Goal: Task Accomplishment & Management: Use online tool/utility

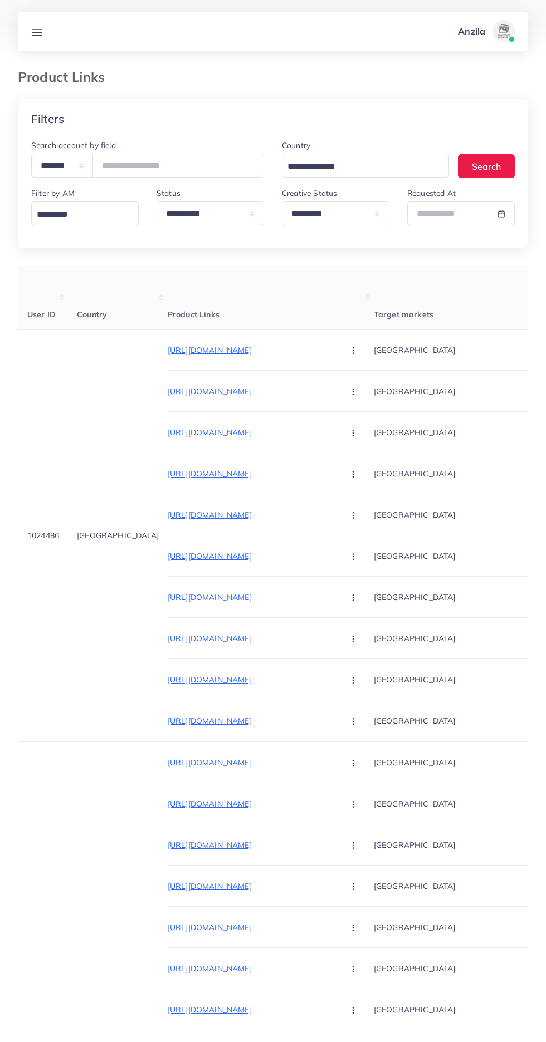
select select "*********"
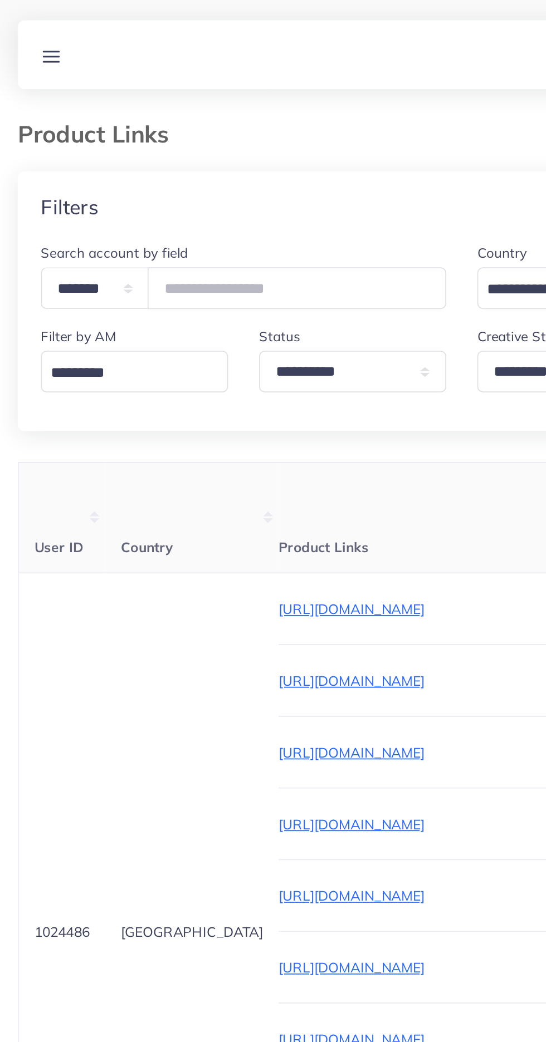
scroll to position [0, 185]
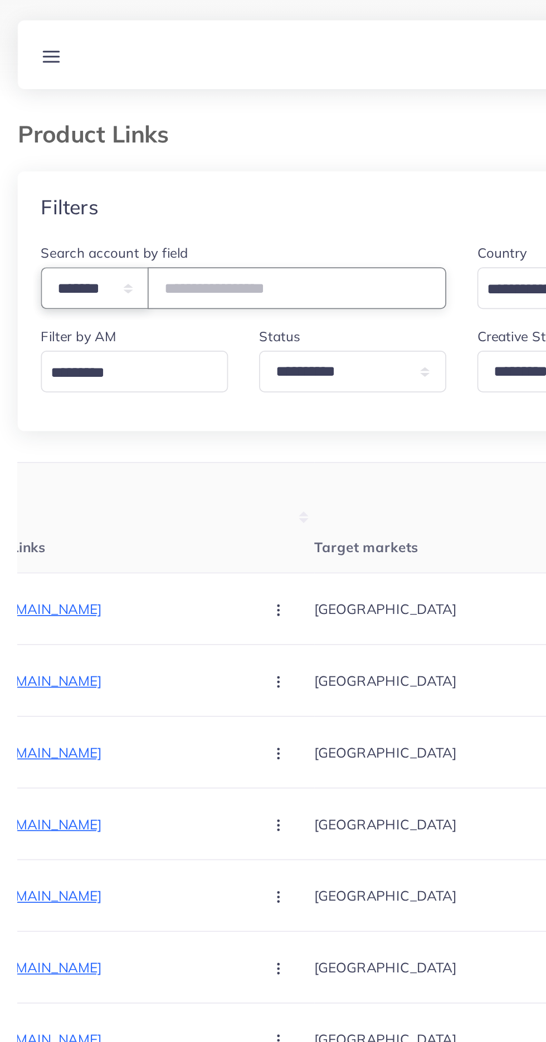
click at [58, 171] on select "**********" at bounding box center [62, 166] width 62 height 24
select select "*****"
paste input "**********"
type input "**********"
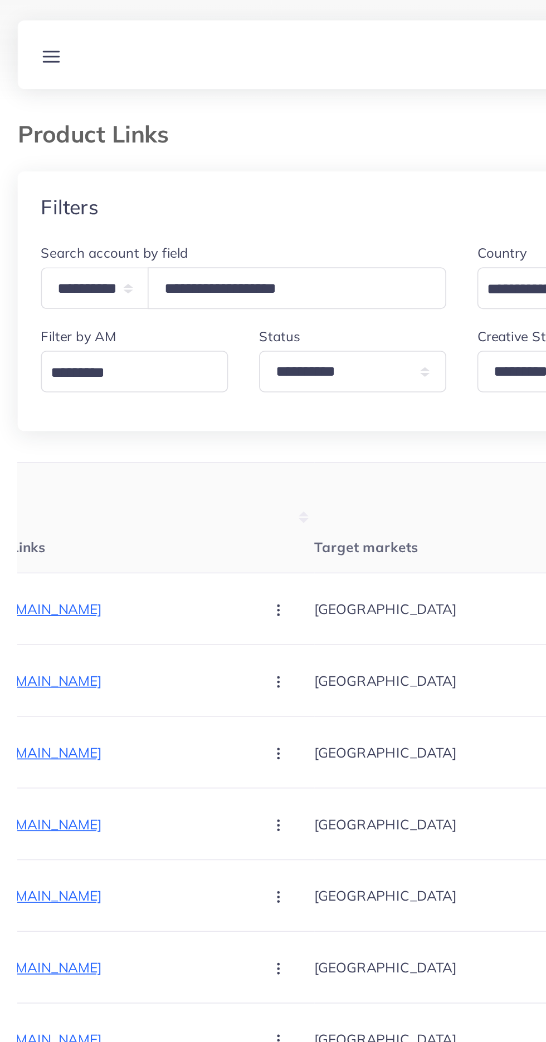
click at [116, 308] on th "Product Links" at bounding box center [85, 297] width 206 height 63
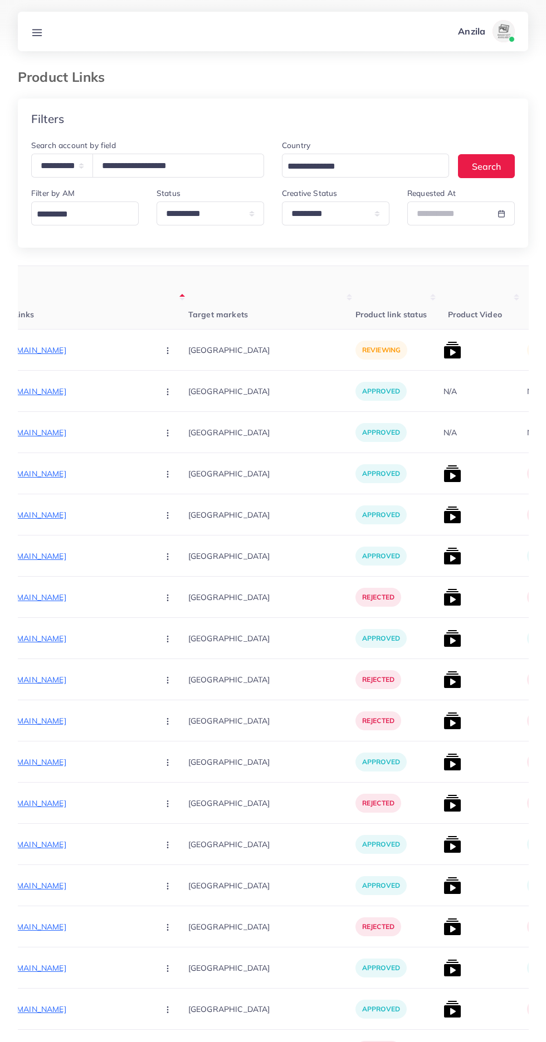
click at [54, 351] on p "[URL][DOMAIN_NAME]" at bounding box center [65, 349] width 167 height 13
click at [167, 351] on circle "button" at bounding box center [167, 350] width 1 height 1
click at [173, 385] on span "Approve" at bounding box center [191, 384] width 37 height 11
click at [443, 351] on img at bounding box center [452, 350] width 18 height 18
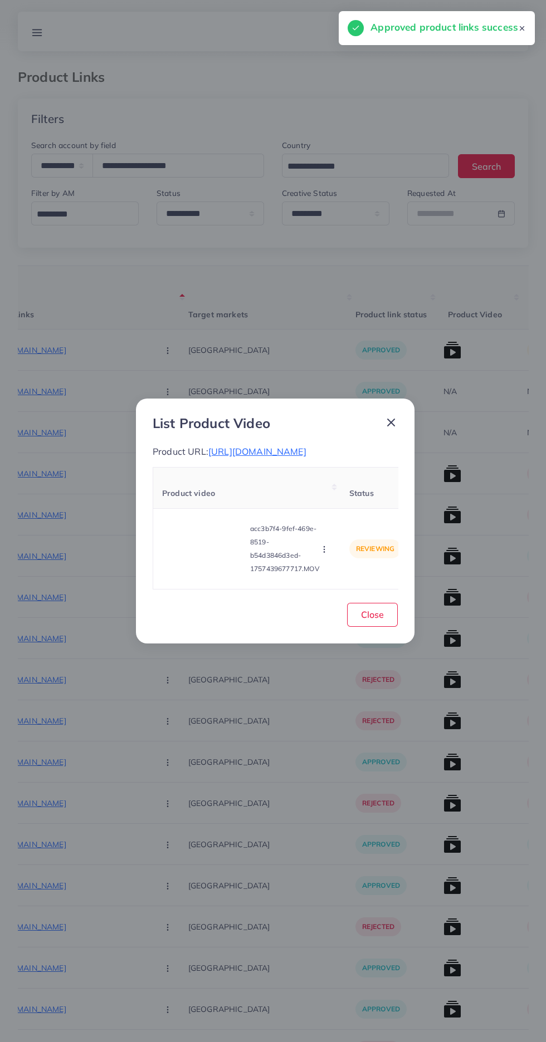
click at [199, 556] on video at bounding box center [204, 549] width 84 height 50
click at [202, 552] on polygon at bounding box center [204, 549] width 4 height 6
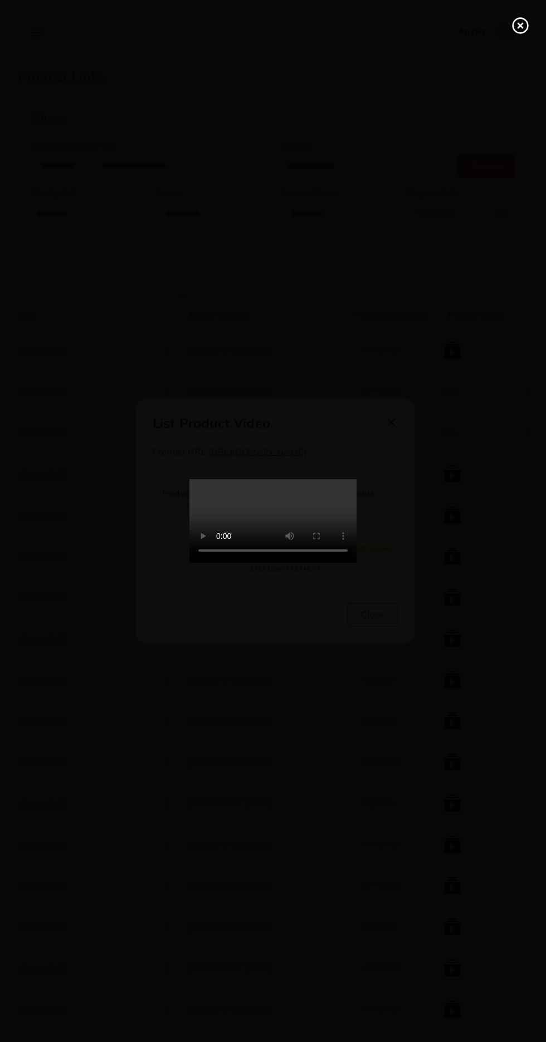
click at [514, 24] on icon at bounding box center [520, 26] width 18 height 18
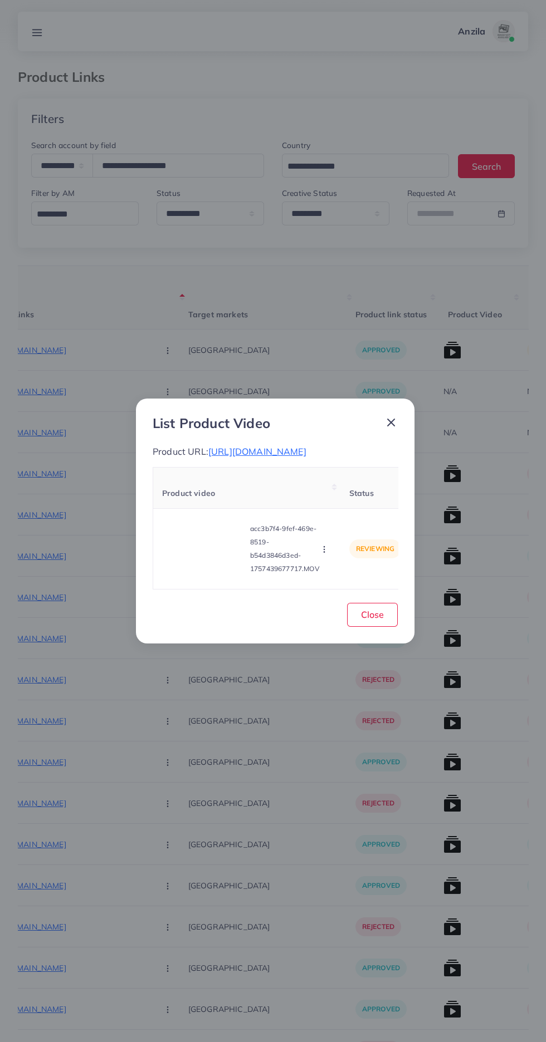
click at [326, 553] on icon "button" at bounding box center [324, 549] width 9 height 9
click at [336, 490] on link "Approve" at bounding box center [344, 497] width 88 height 24
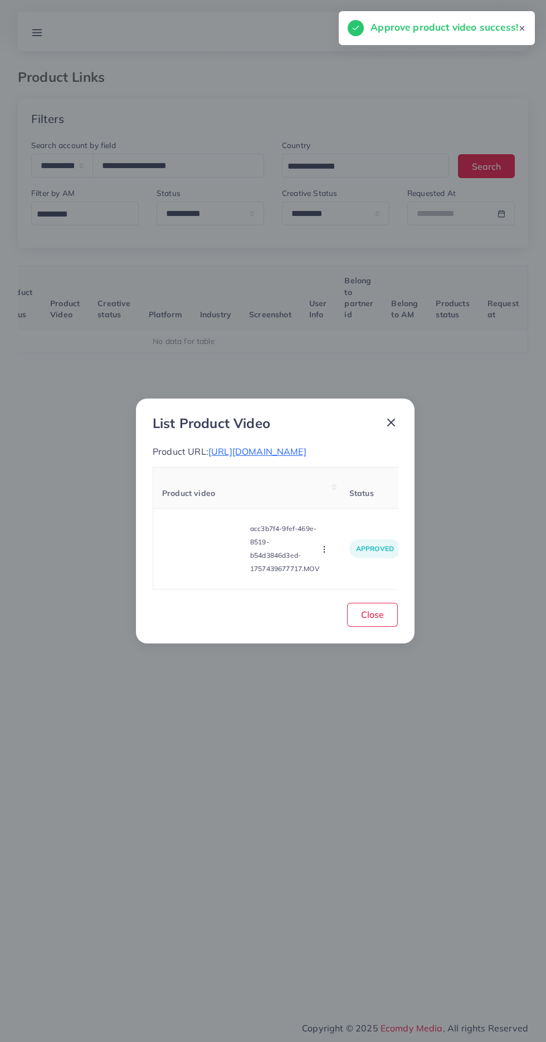
scroll to position [0, 174]
click at [380, 620] on span "Close" at bounding box center [372, 614] width 23 height 11
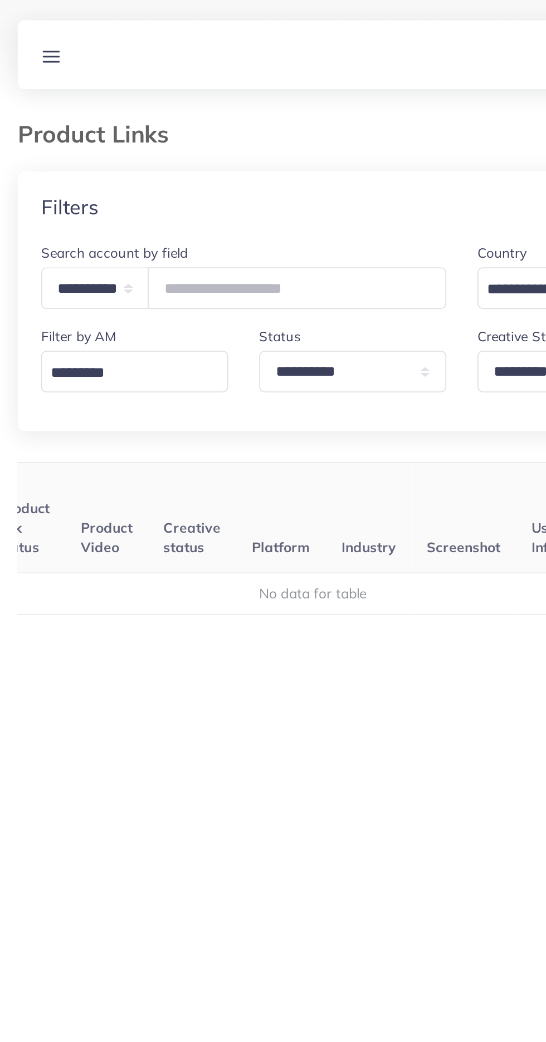
click at [144, 295] on th "Platform" at bounding box center [169, 297] width 51 height 63
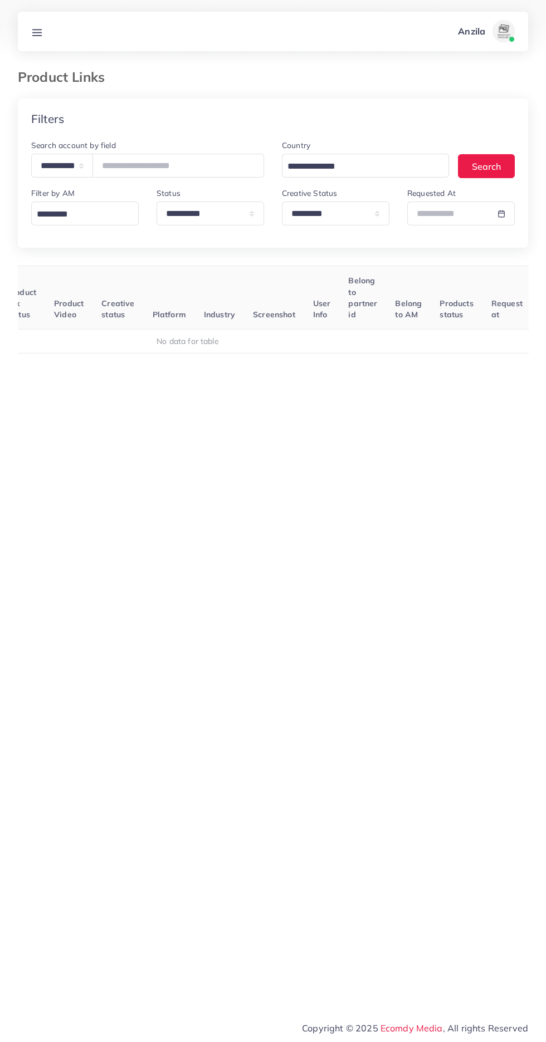
click at [37, 32] on line at bounding box center [37, 32] width 9 height 0
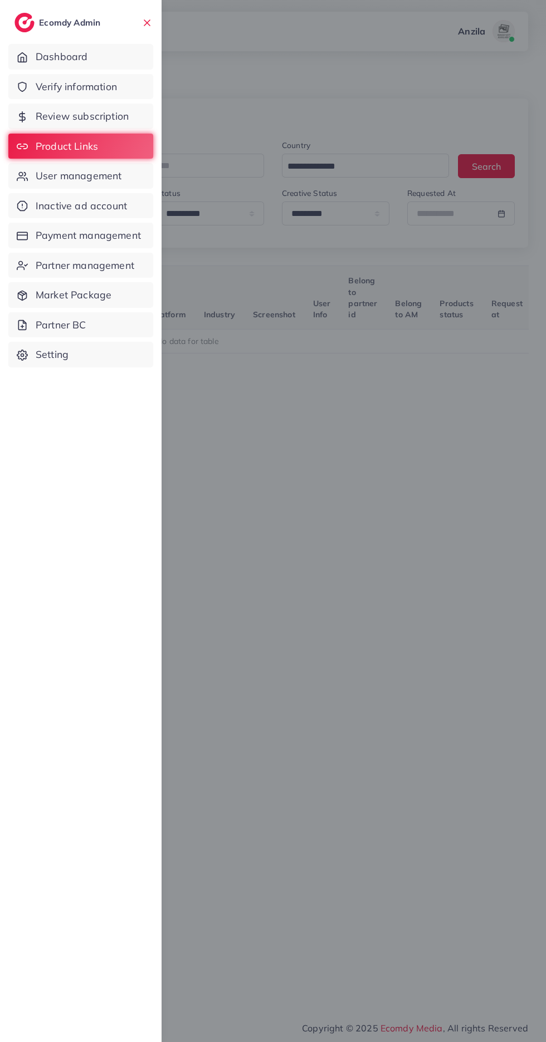
click at [53, 85] on span "Verify information" at bounding box center [76, 87] width 81 height 14
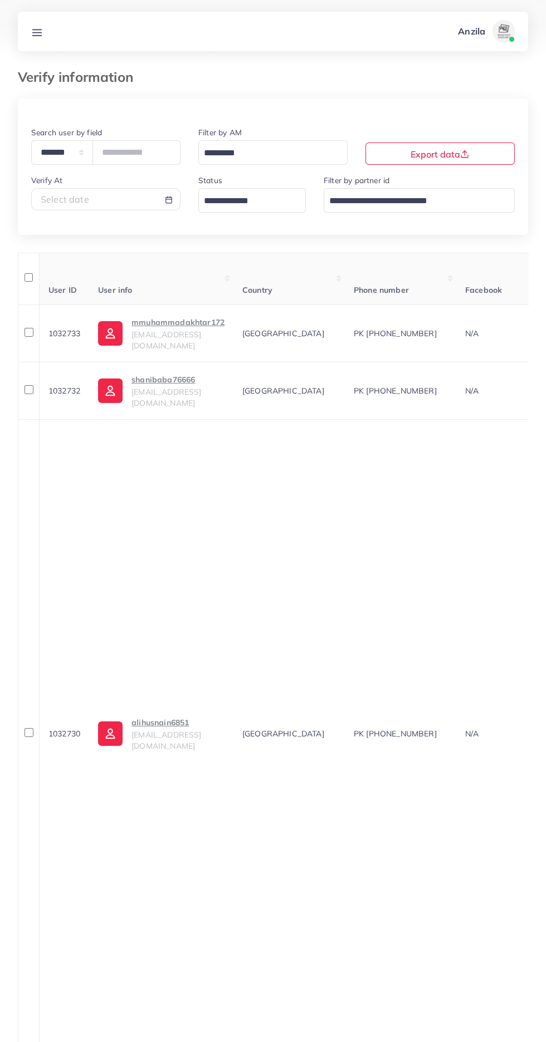
click at [237, 198] on input "Search for option" at bounding box center [245, 201] width 91 height 17
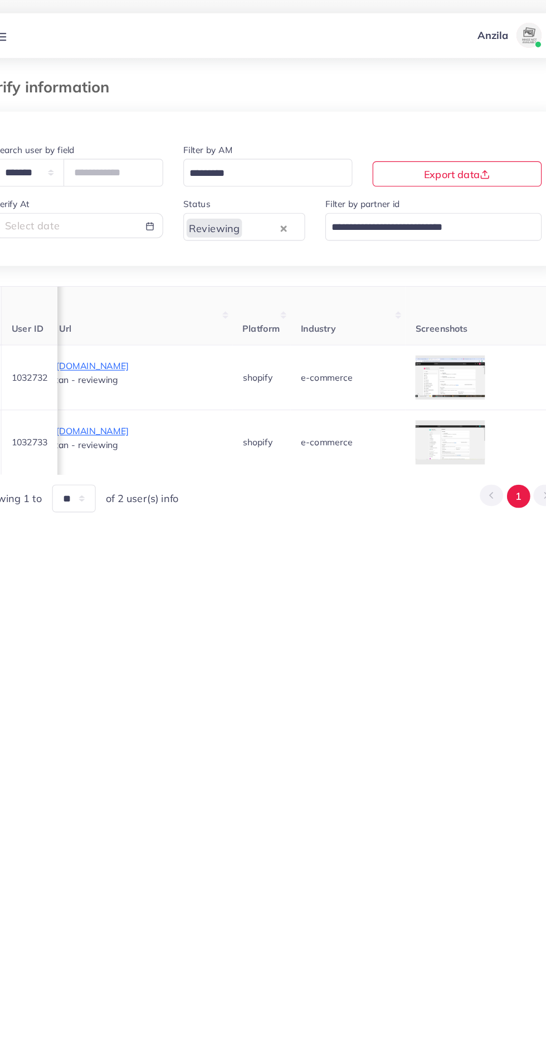
scroll to position [0, 741]
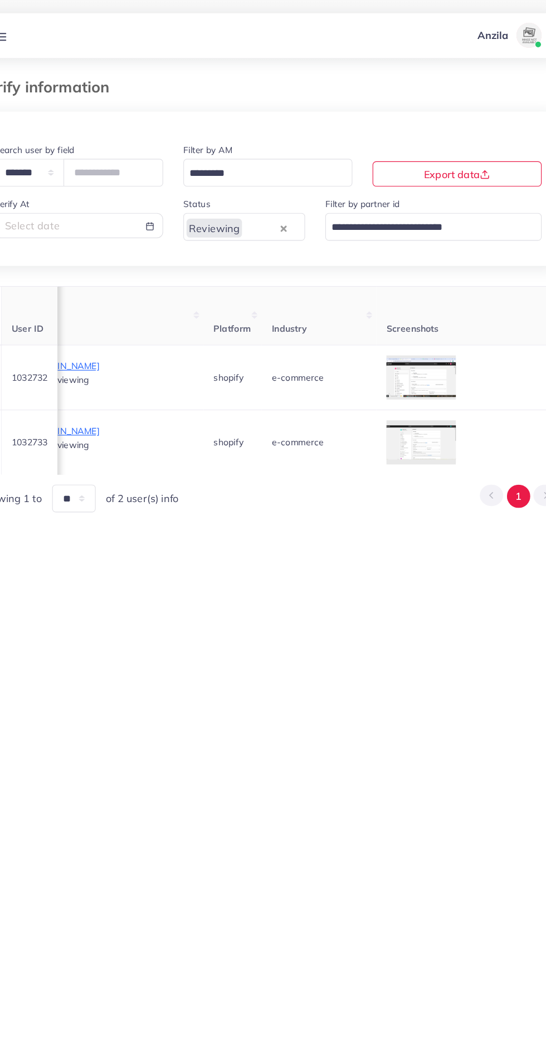
click at [0, 0] on div at bounding box center [0, 0] width 0 height 0
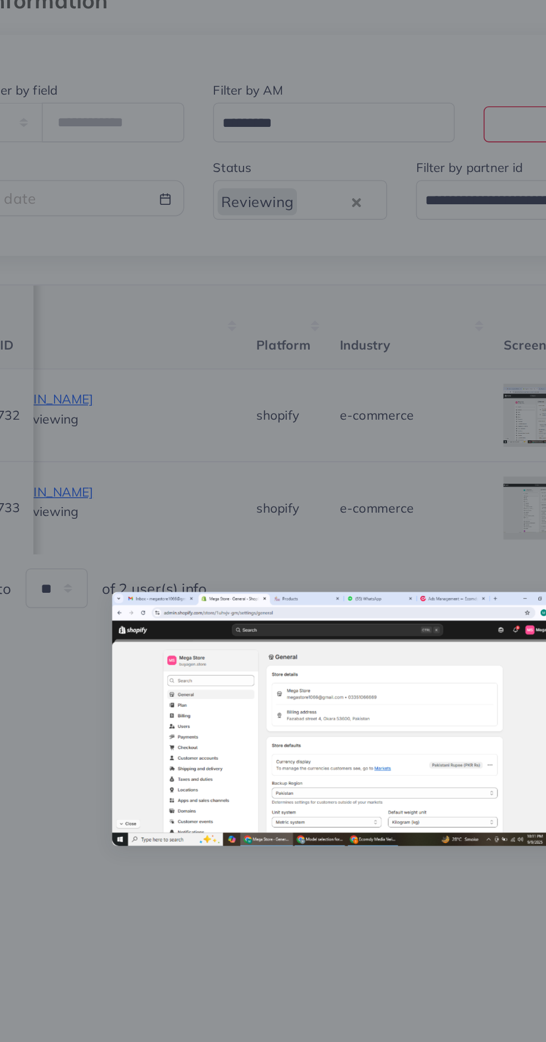
click at [233, 660] on div at bounding box center [273, 521] width 546 height 1042
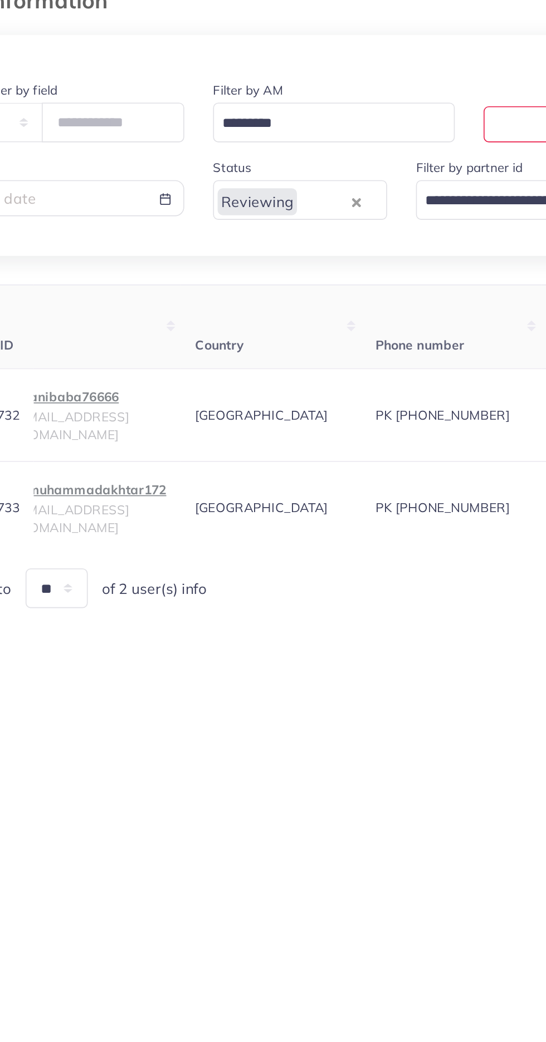
scroll to position [0, 0]
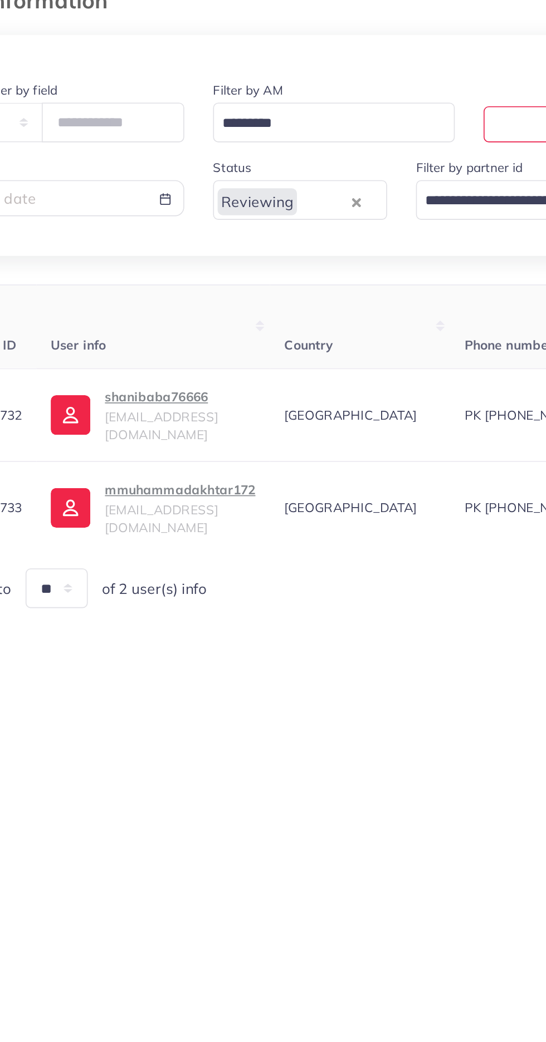
click at [158, 327] on p "shanibaba76666" at bounding box center [177, 322] width 93 height 13
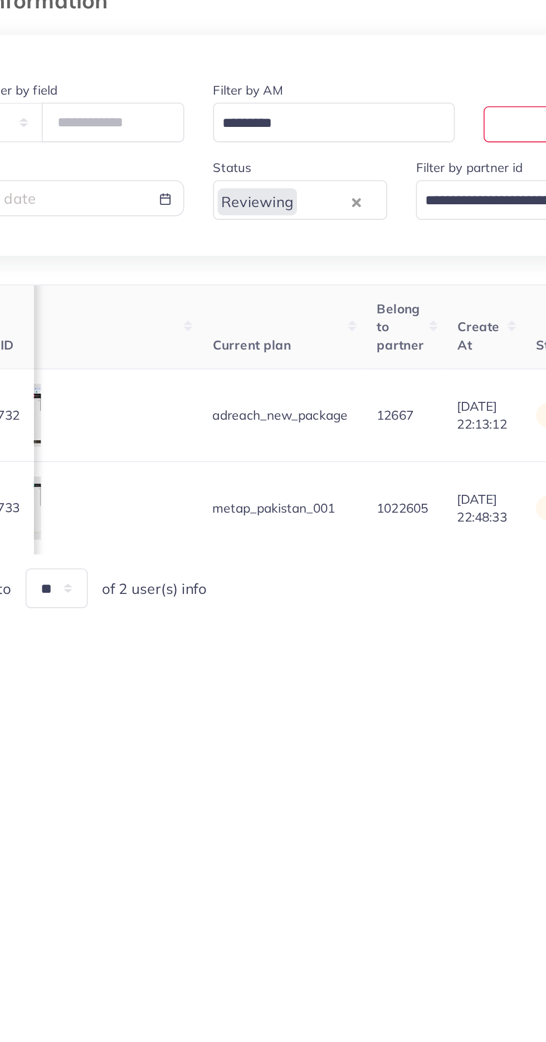
scroll to position [0, 1333]
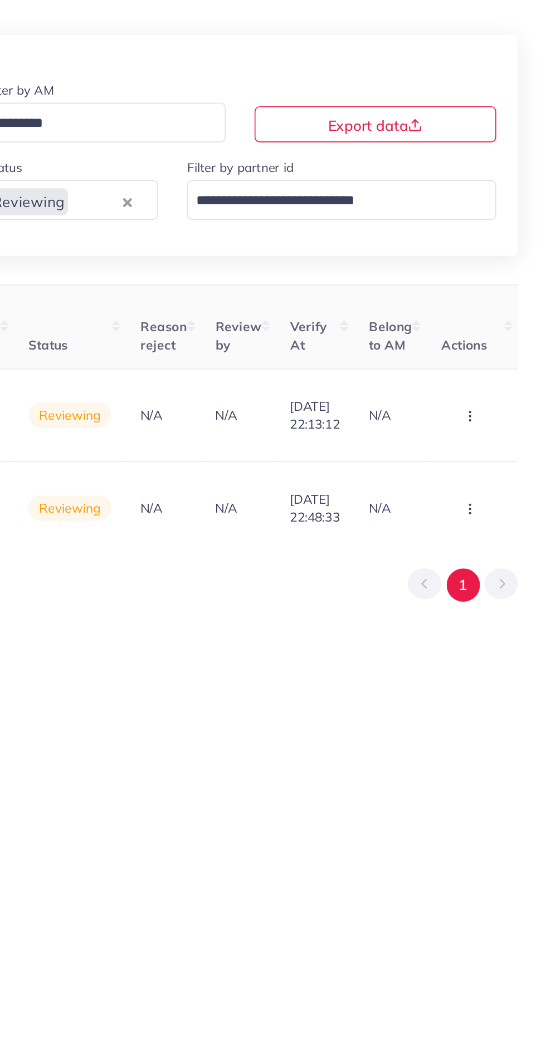
click at [502, 337] on icon "button" at bounding box center [498, 334] width 9 height 9
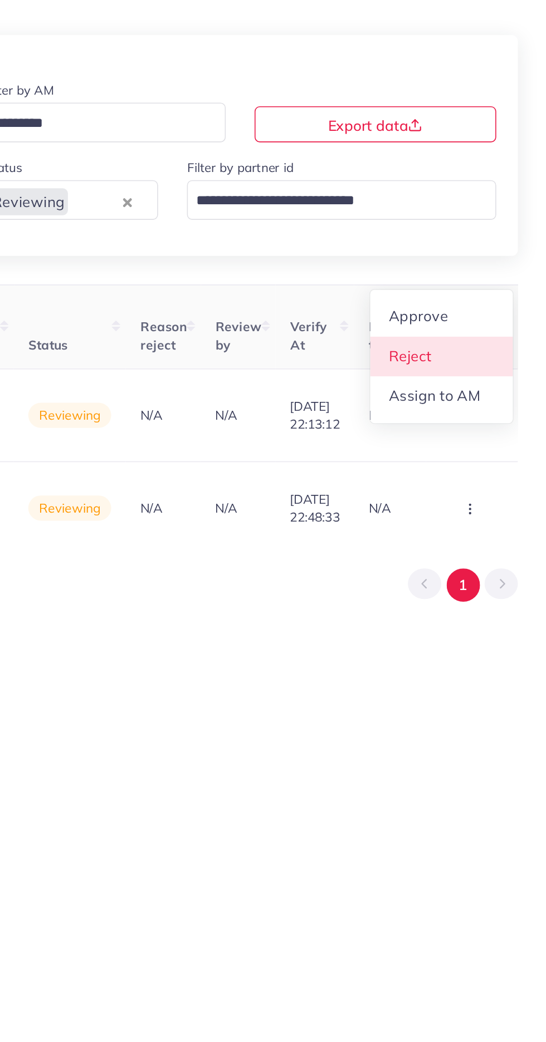
click at [502, 301] on link "Reject" at bounding box center [480, 297] width 88 height 24
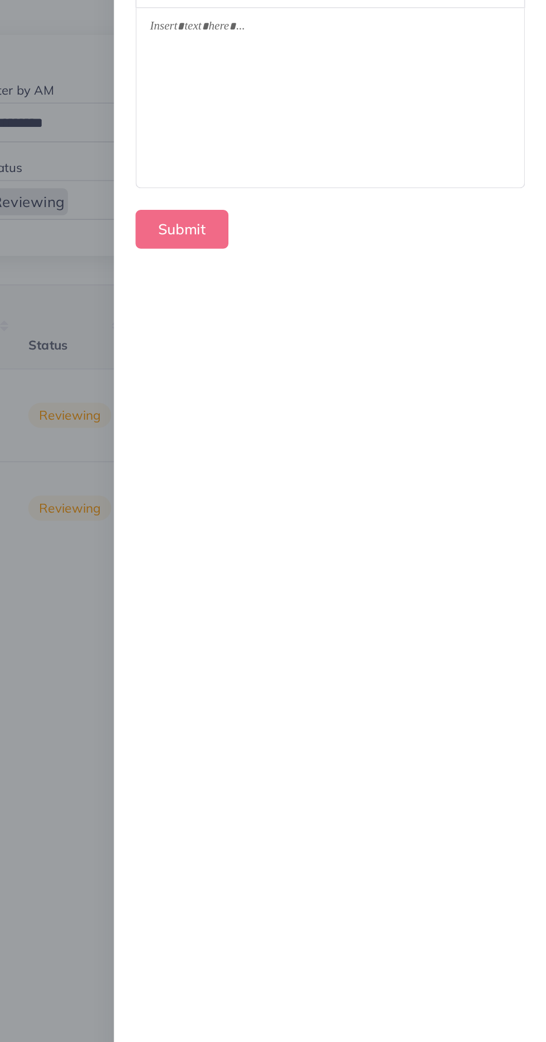
click at [473, 173] on div at bounding box center [411, 137] width 239 height 111
click at [469, 163] on div at bounding box center [411, 137] width 239 height 111
click at [444, 146] on div at bounding box center [411, 137] width 239 height 111
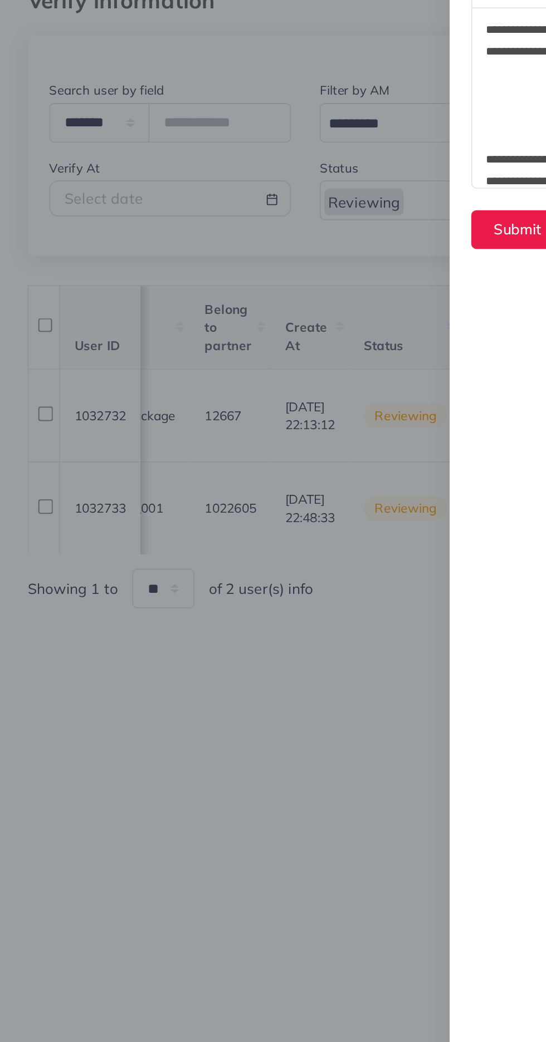
scroll to position [134, 0]
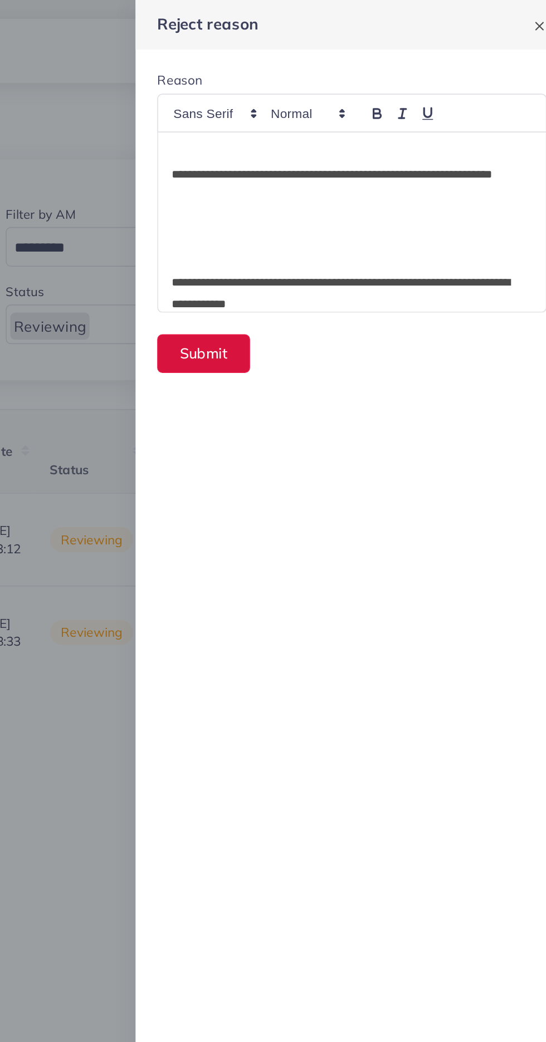
click at [306, 214] on button "Submit" at bounding box center [320, 219] width 57 height 24
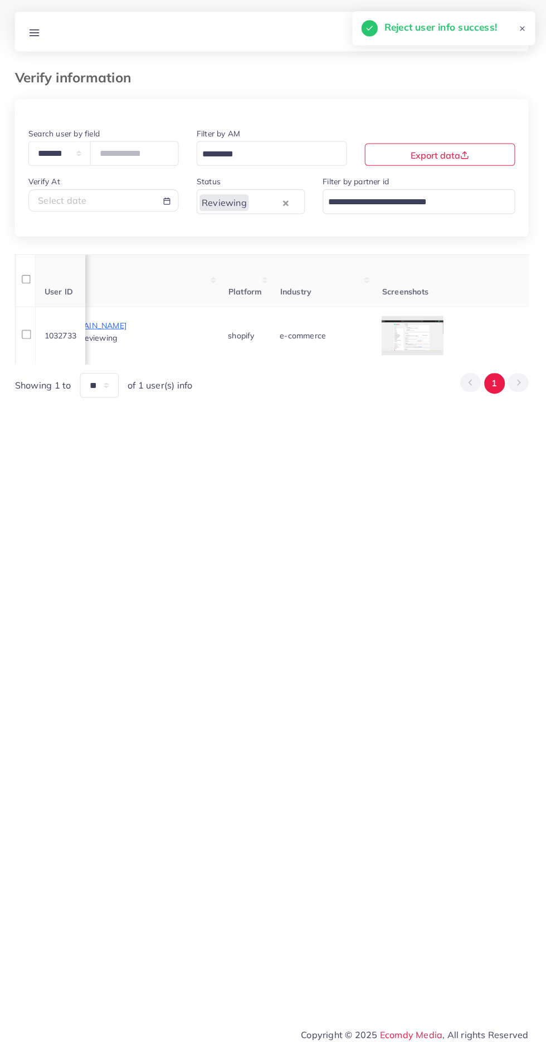
scroll to position [0, 735]
click at [0, 0] on div at bounding box center [0, 0] width 0 height 0
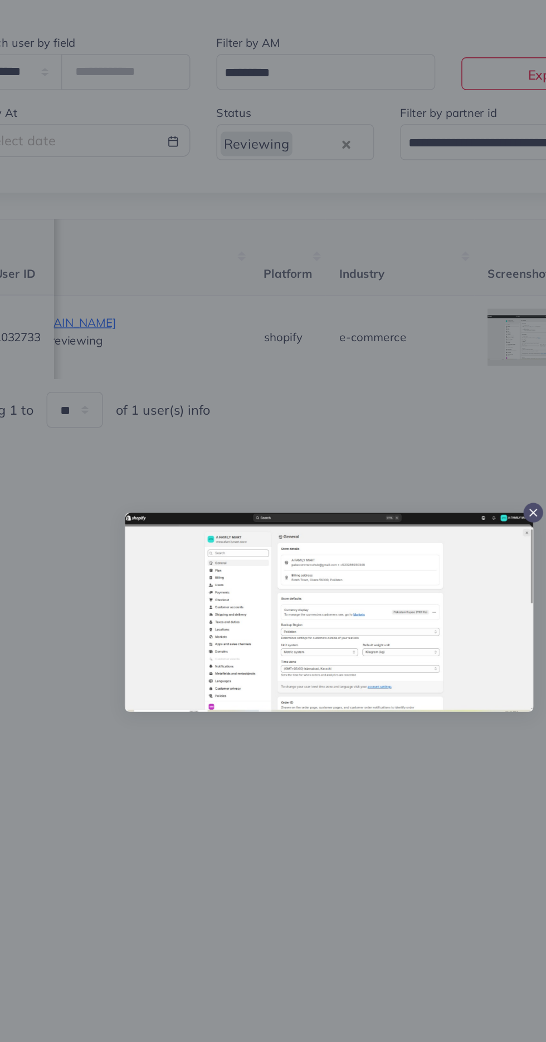
click at [240, 691] on div at bounding box center [273, 521] width 546 height 1042
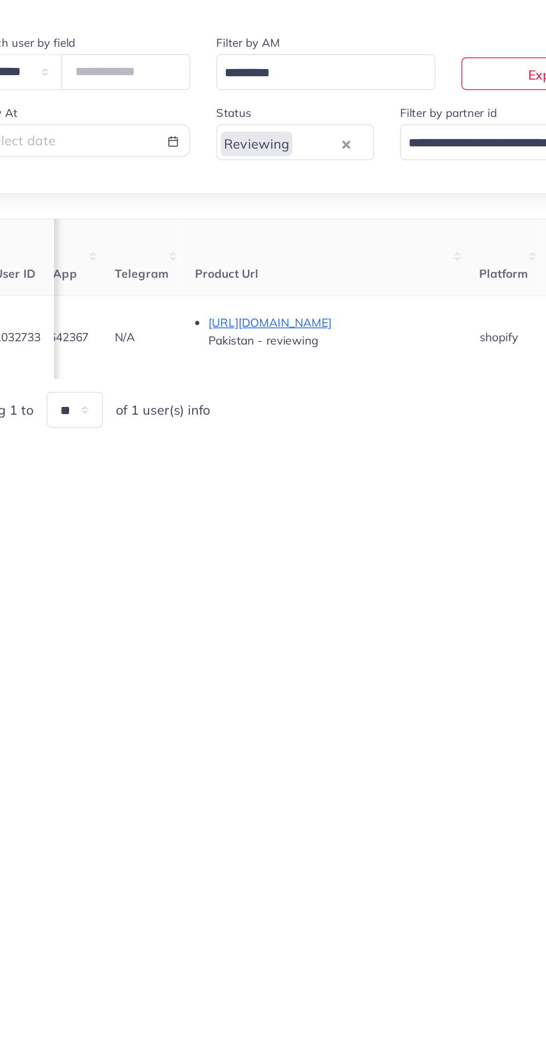
scroll to position [0, 585]
copy span "03055642367"
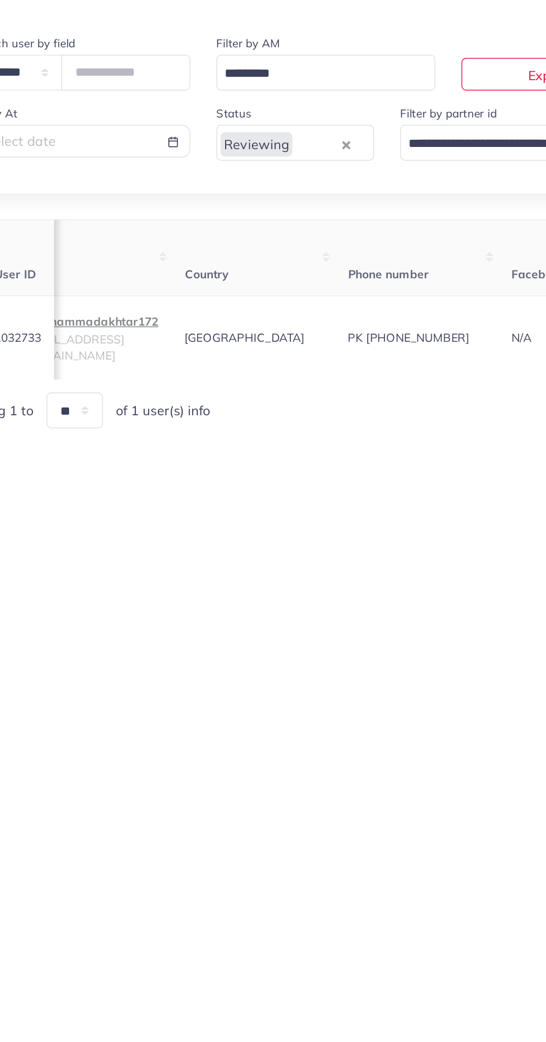
scroll to position [0, 0]
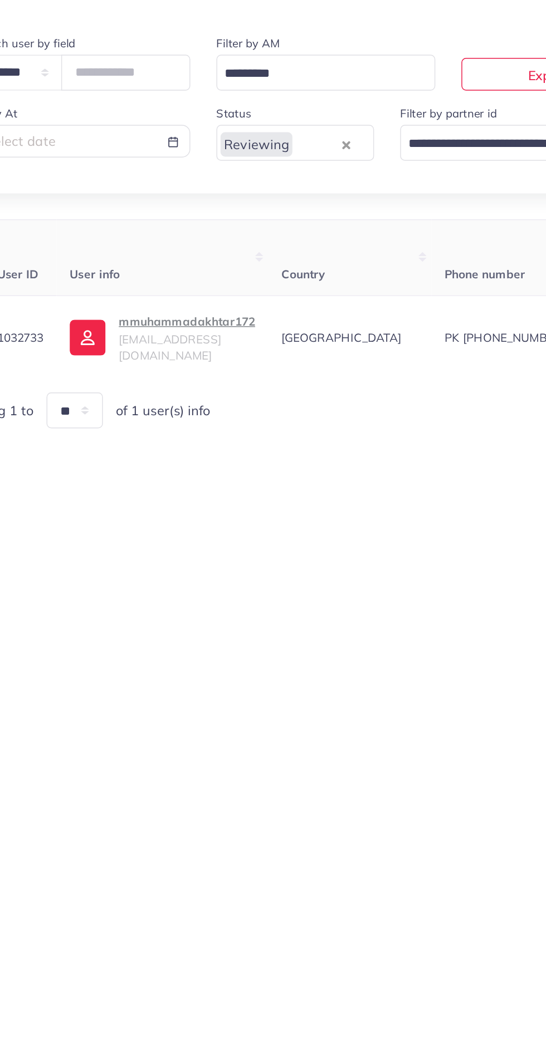
click at [163, 323] on p "mmuhammadakhtar172" at bounding box center [177, 322] width 93 height 13
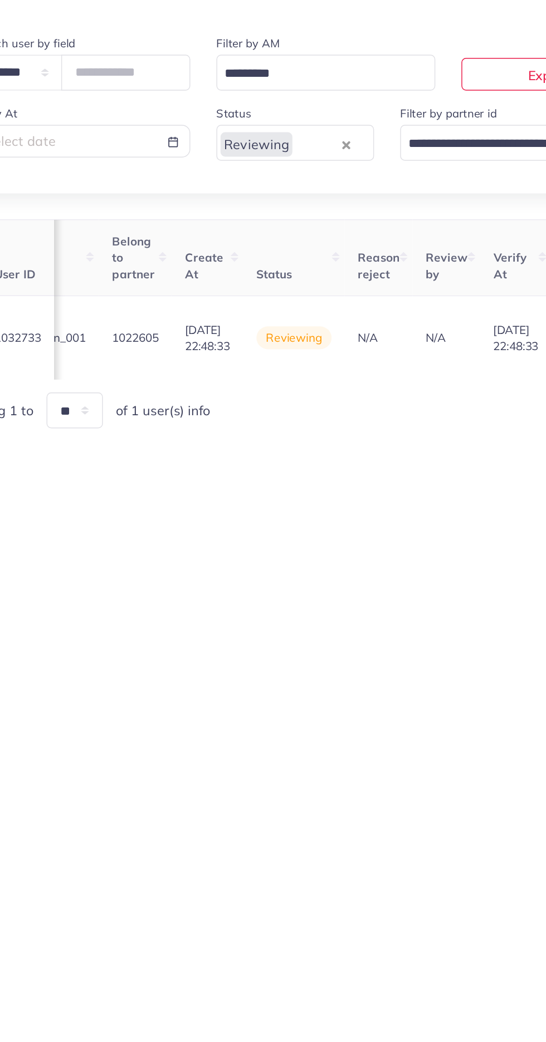
scroll to position [0, 1325]
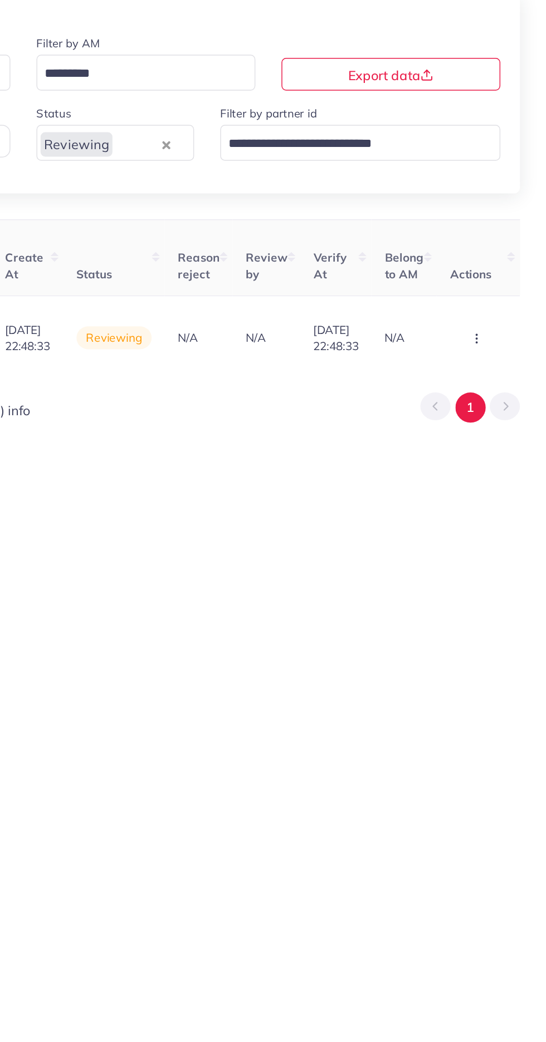
click at [508, 332] on button "button" at bounding box center [499, 333] width 39 height 25
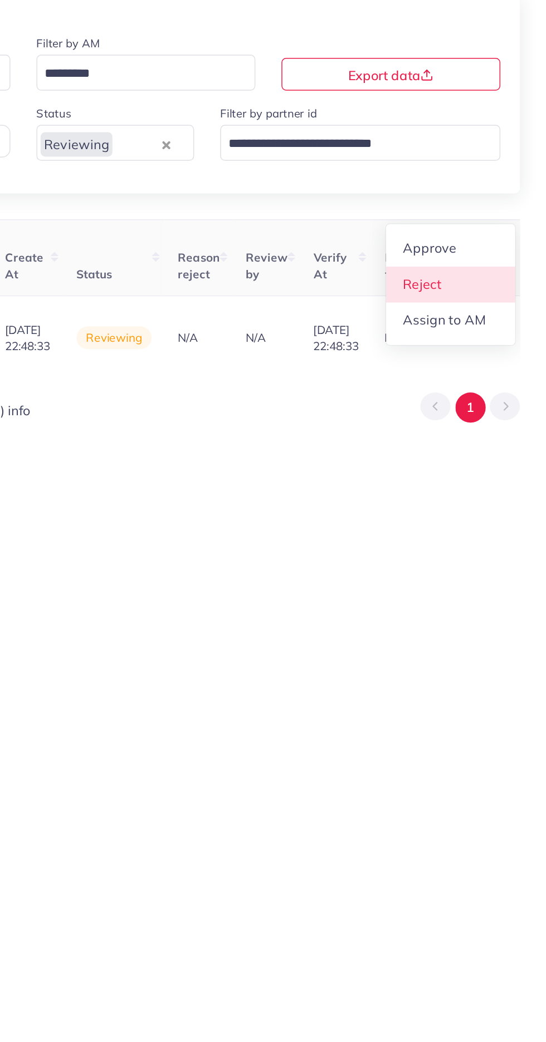
click at [503, 294] on link "Reject" at bounding box center [480, 297] width 88 height 24
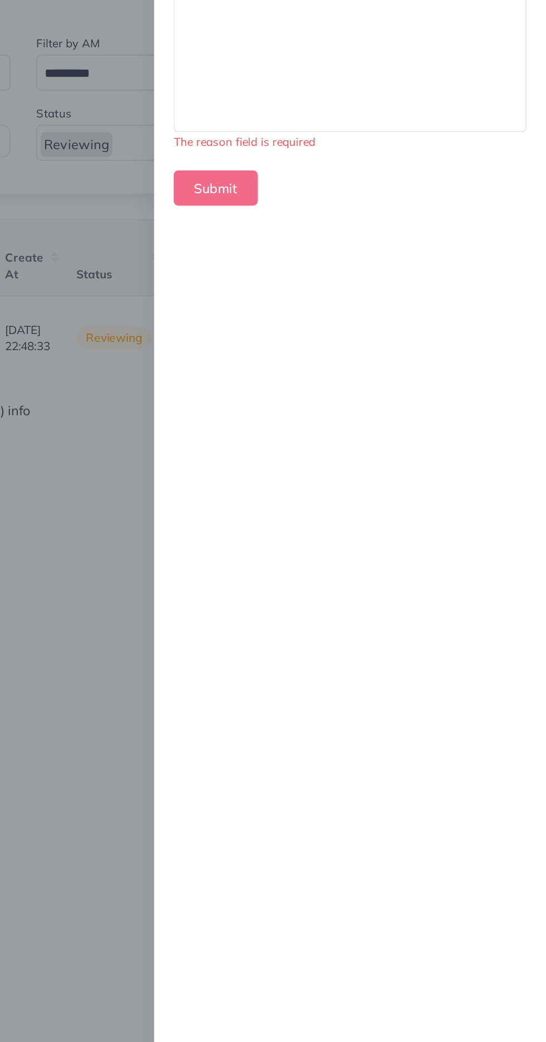
click at [492, 159] on div at bounding box center [411, 137] width 239 height 111
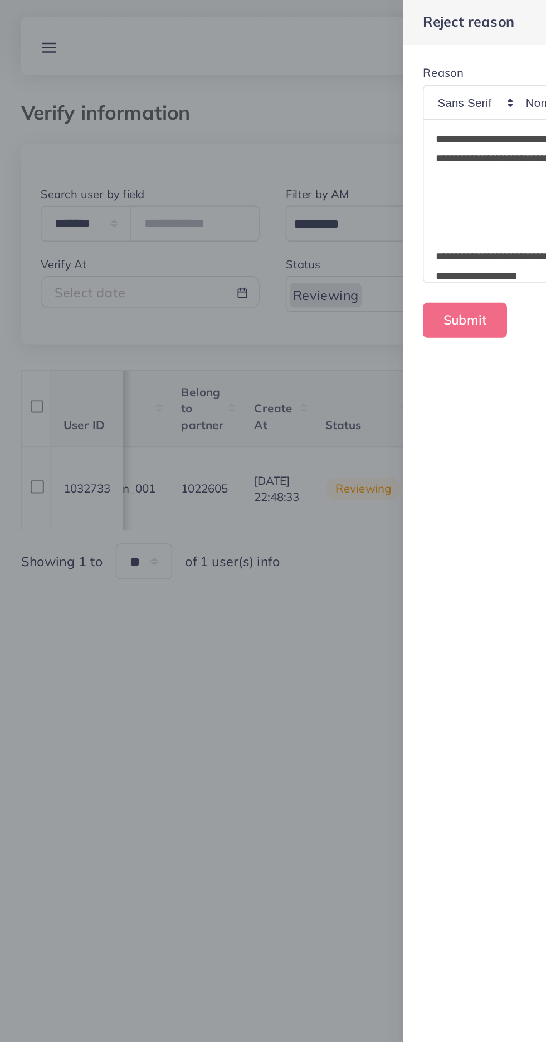
scroll to position [134, 0]
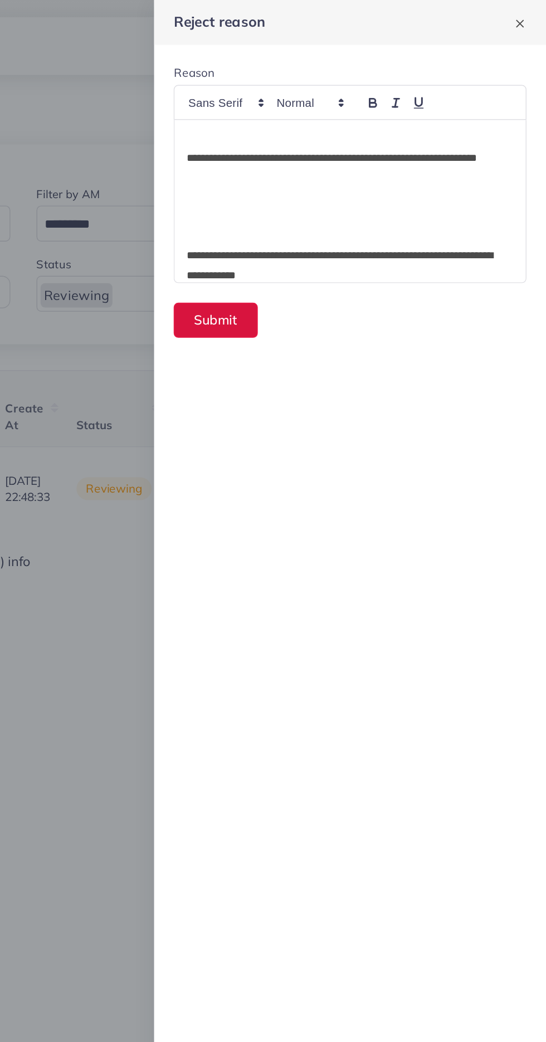
click at [308, 218] on button "Submit" at bounding box center [320, 219] width 57 height 24
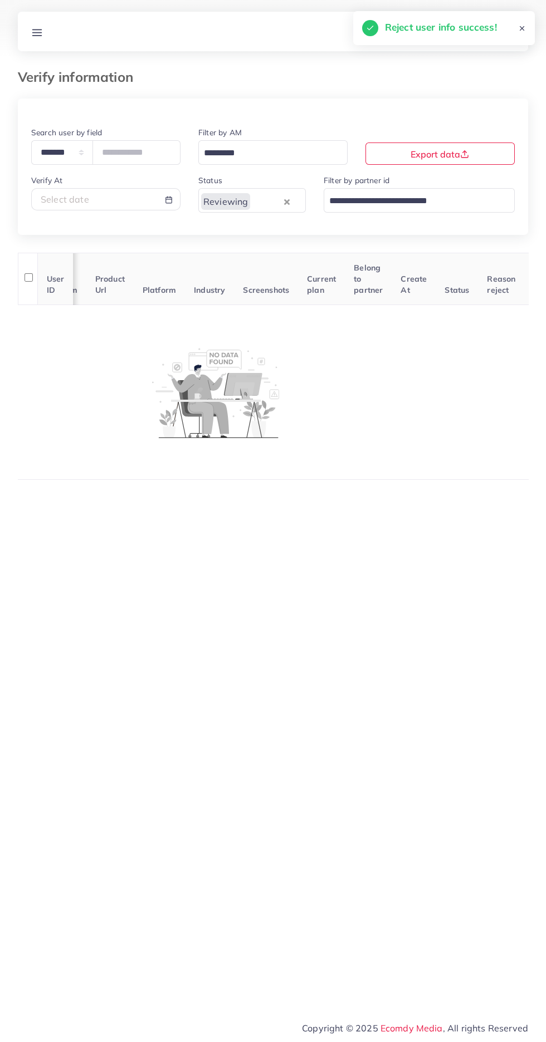
scroll to position [0, 287]
click at [108, 198] on div "Select date" at bounding box center [106, 199] width 130 height 13
select select "*"
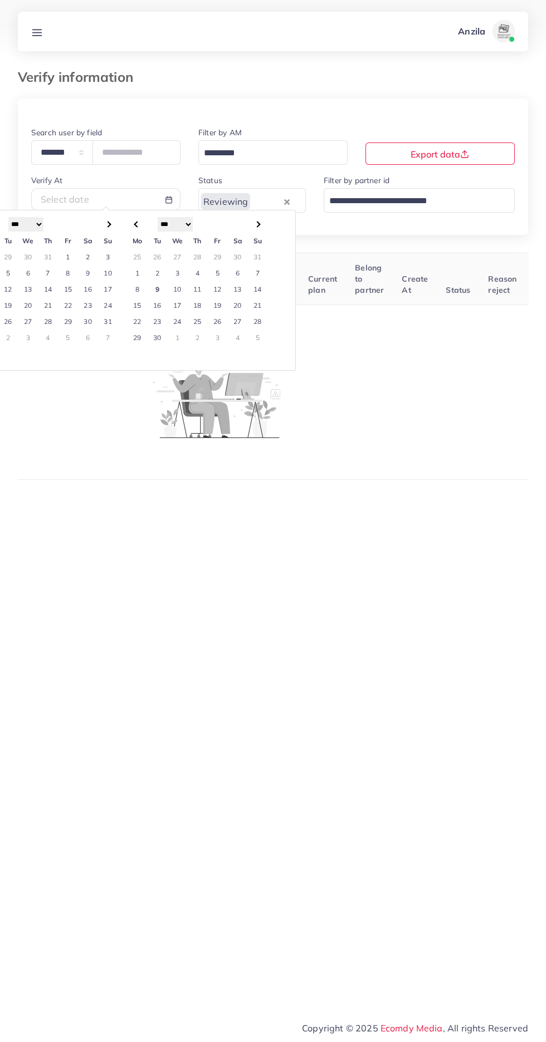
scroll to position [0, 286]
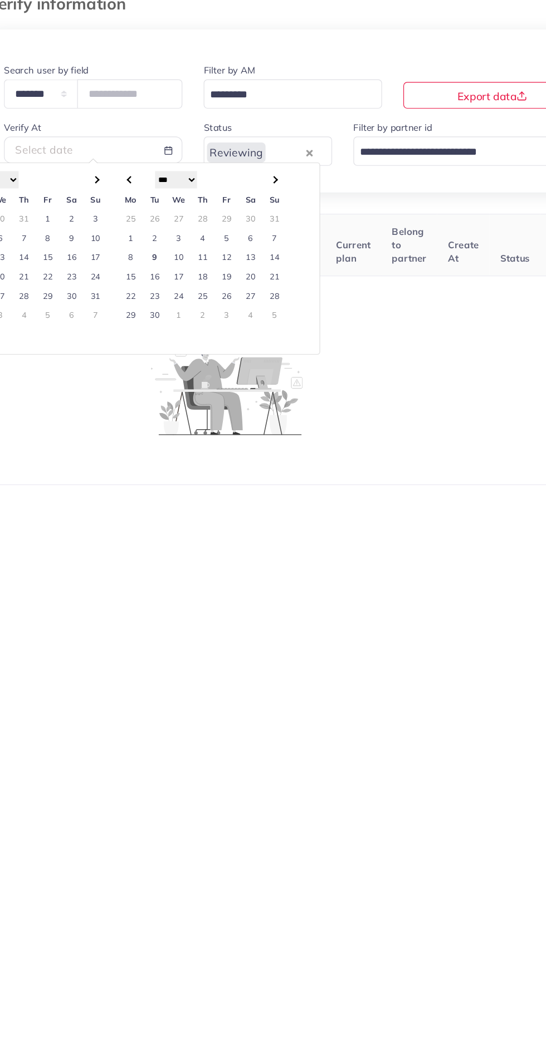
click at [155, 289] on td "9" at bounding box center [157, 289] width 20 height 16
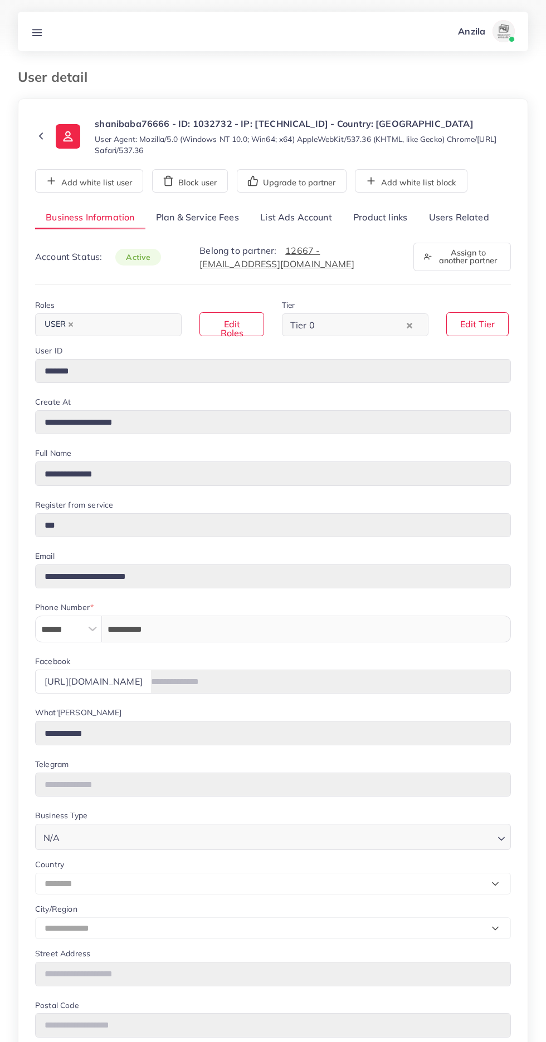
select select "********"
click at [467, 230] on link "Users Related" at bounding box center [458, 218] width 81 height 24
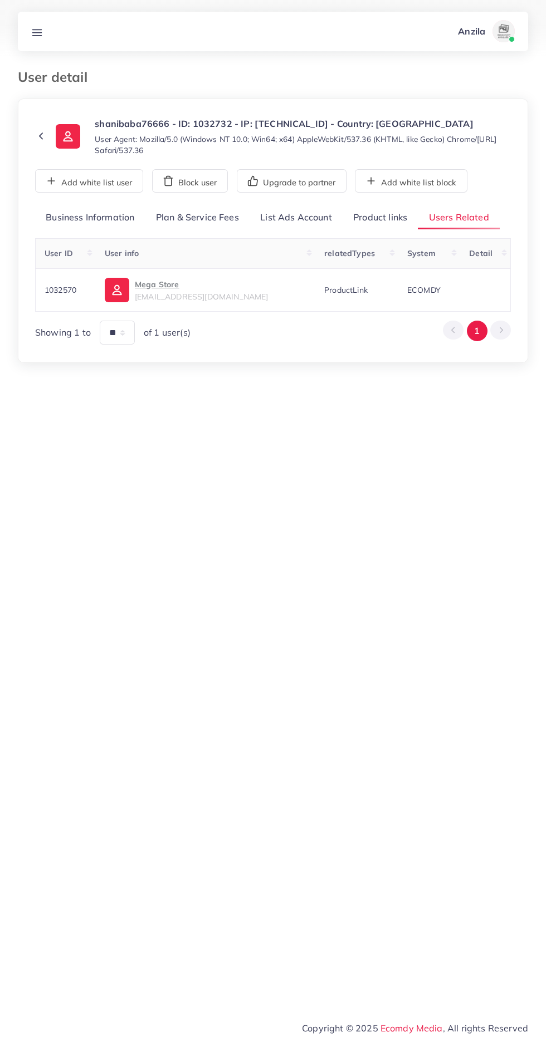
click at [385, 230] on link "Product links" at bounding box center [379, 218] width 75 height 24
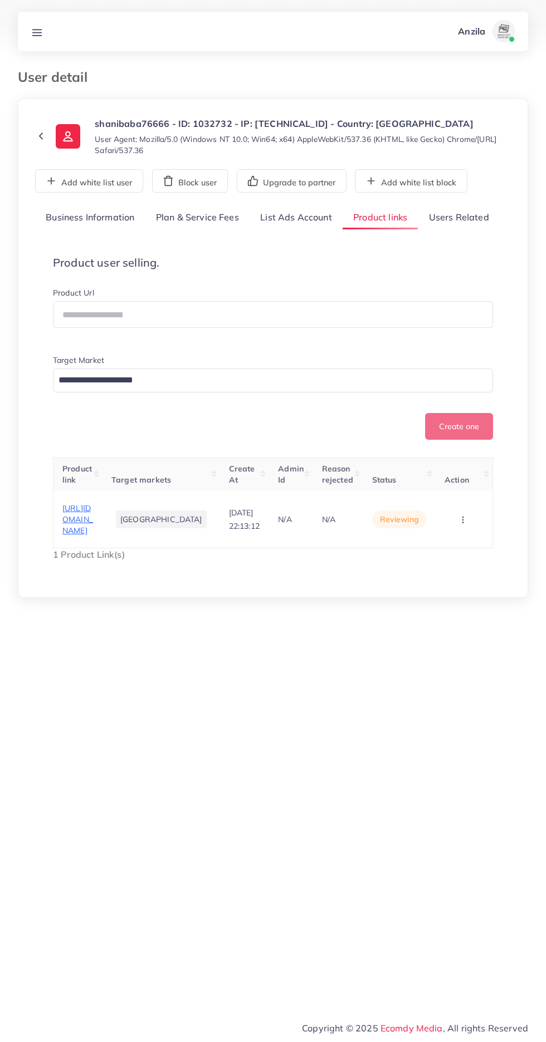
click at [88, 536] on span "[URL][DOMAIN_NAME]" at bounding box center [77, 519] width 31 height 33
click at [455, 230] on link "Users Related" at bounding box center [458, 218] width 81 height 24
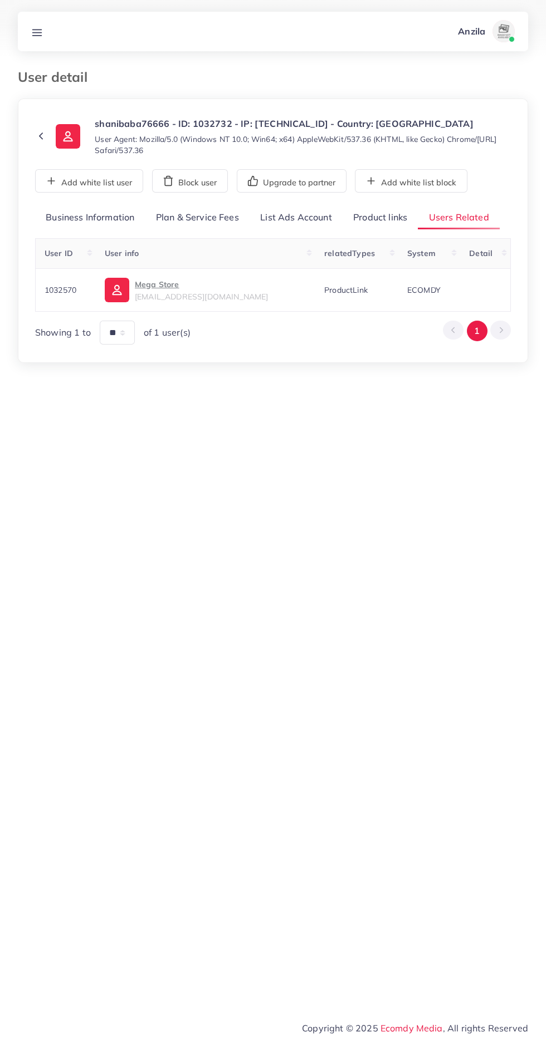
click at [379, 230] on link "Product links" at bounding box center [379, 218] width 75 height 24
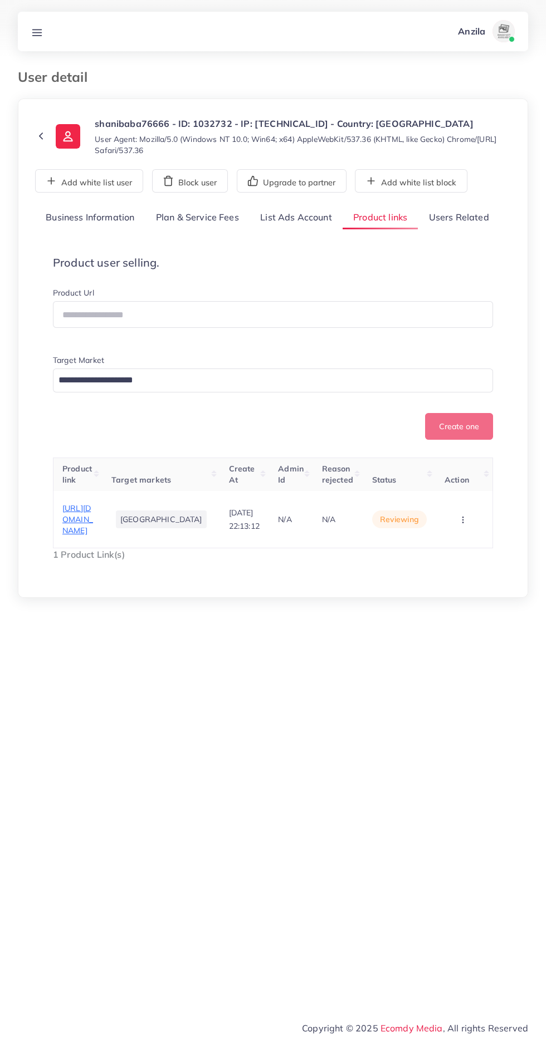
click at [459, 524] on icon "button" at bounding box center [462, 519] width 9 height 9
click at [443, 496] on span "Reject" at bounding box center [438, 490] width 27 height 11
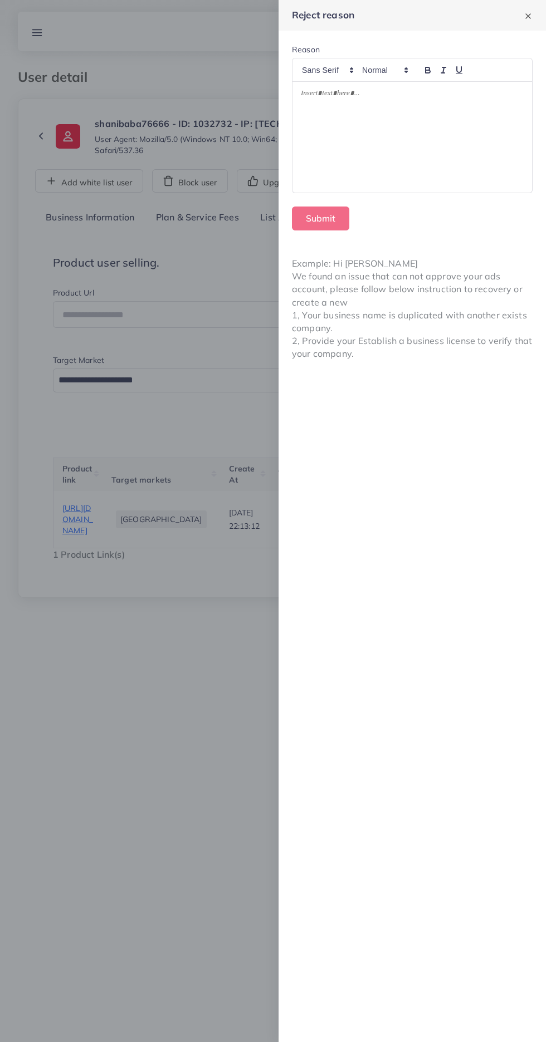
click at [464, 154] on div at bounding box center [411, 137] width 239 height 111
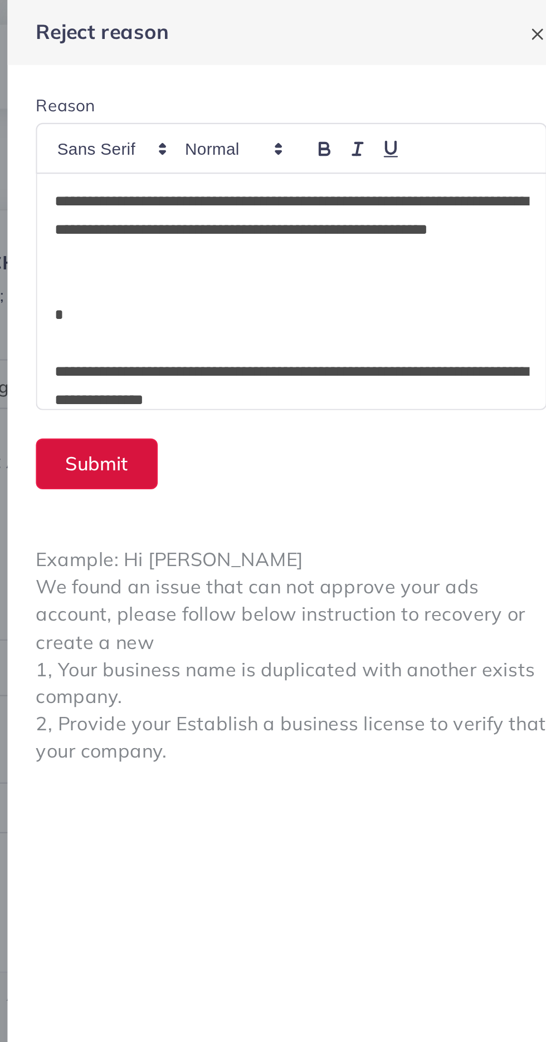
click at [311, 207] on button "Submit" at bounding box center [320, 219] width 57 height 24
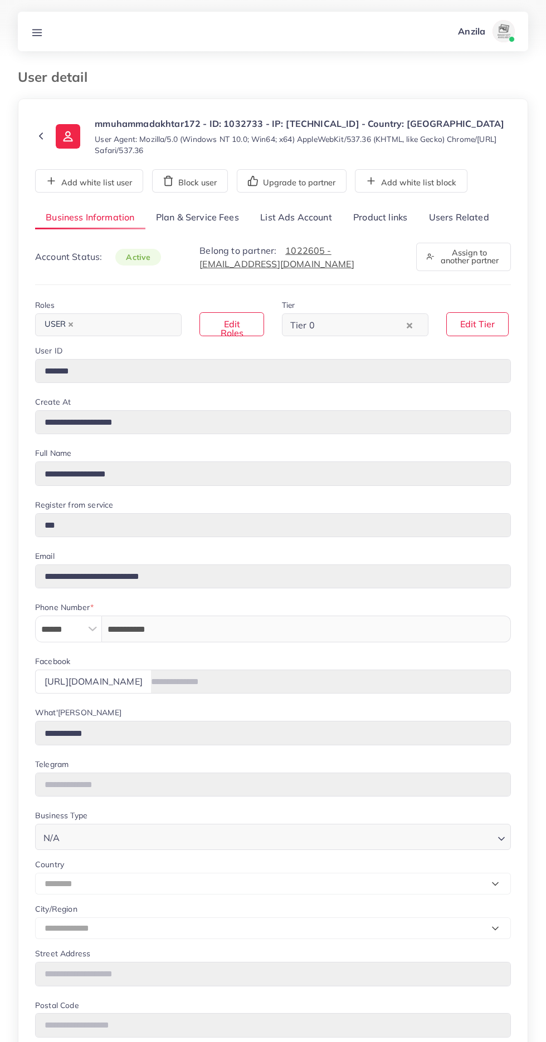
click at [473, 220] on link "Users Related" at bounding box center [458, 218] width 81 height 24
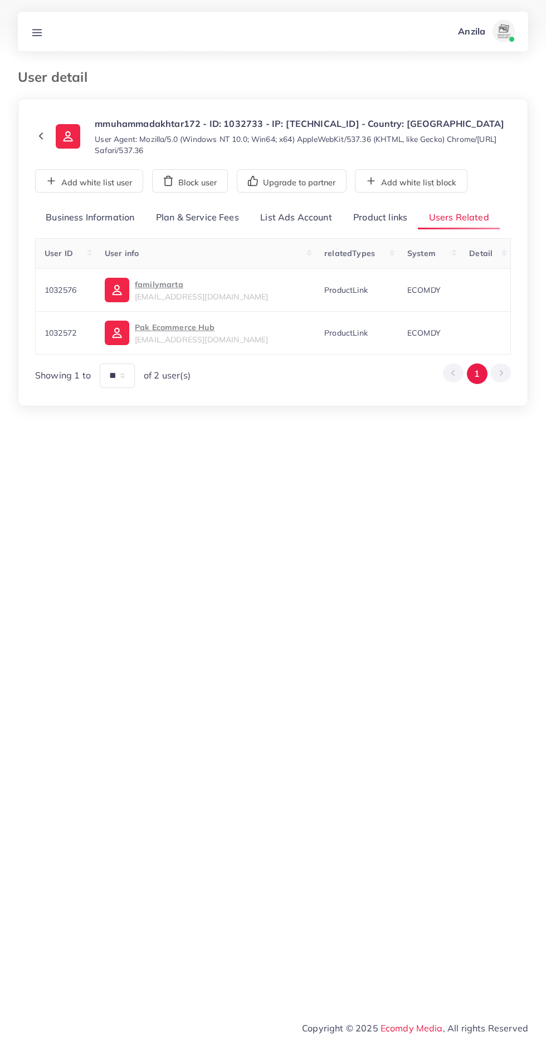
click at [393, 227] on link "Product links" at bounding box center [379, 218] width 75 height 24
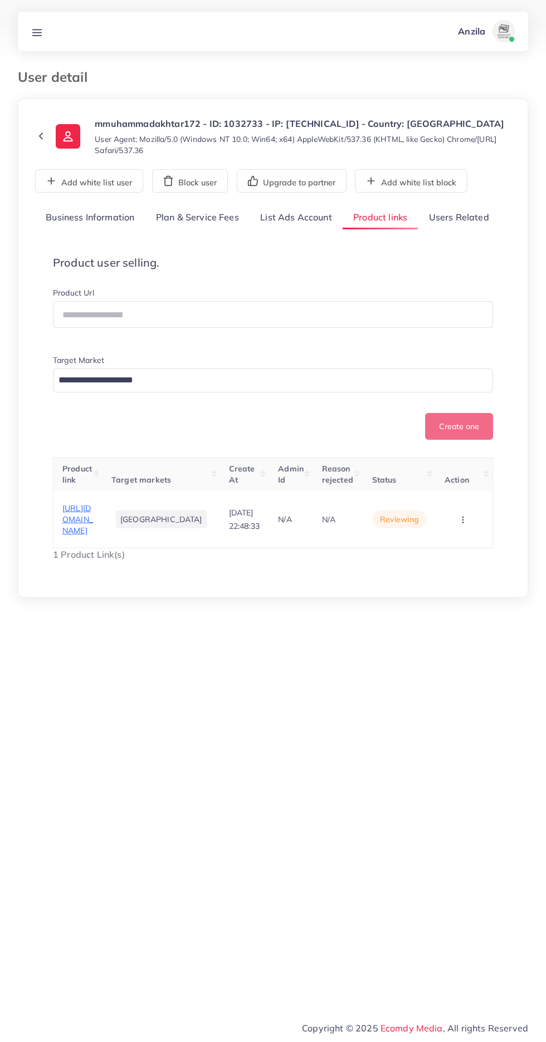
click at [81, 536] on span "https://www.afamilymart.store/products/2pcs-mens-fleece-printed-sweatshirt-trac…" at bounding box center [77, 519] width 31 height 33
click at [465, 532] on button "button" at bounding box center [463, 519] width 39 height 25
click at [456, 497] on link "Reject" at bounding box center [445, 485] width 88 height 24
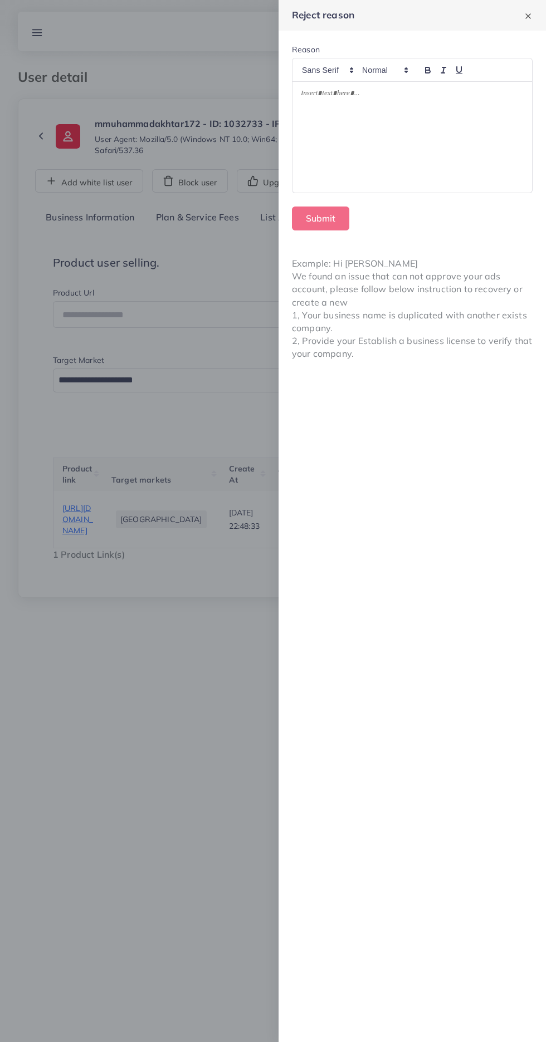
click at [454, 165] on div at bounding box center [411, 137] width 239 height 111
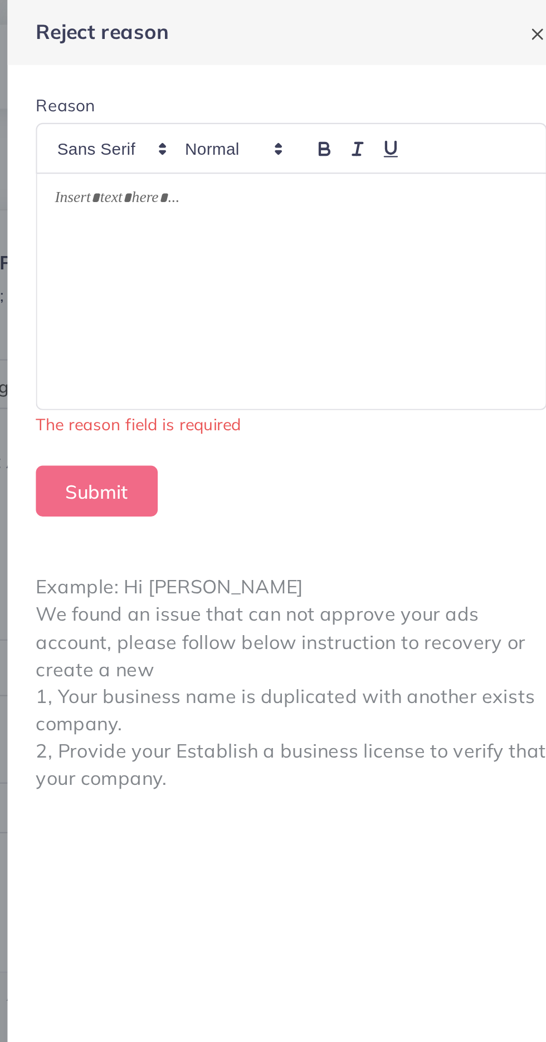
click at [468, 139] on div at bounding box center [411, 137] width 239 height 111
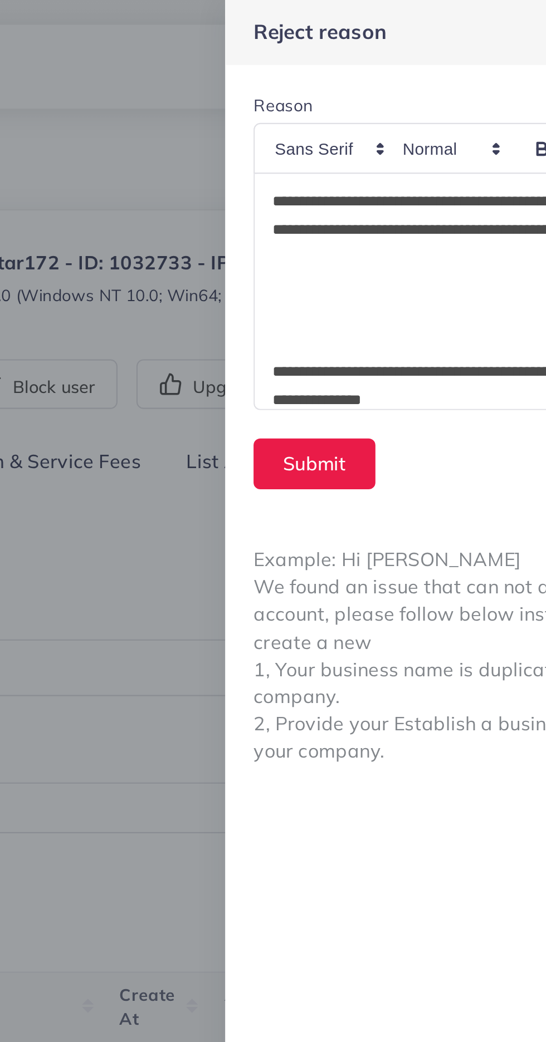
scroll to position [134, 0]
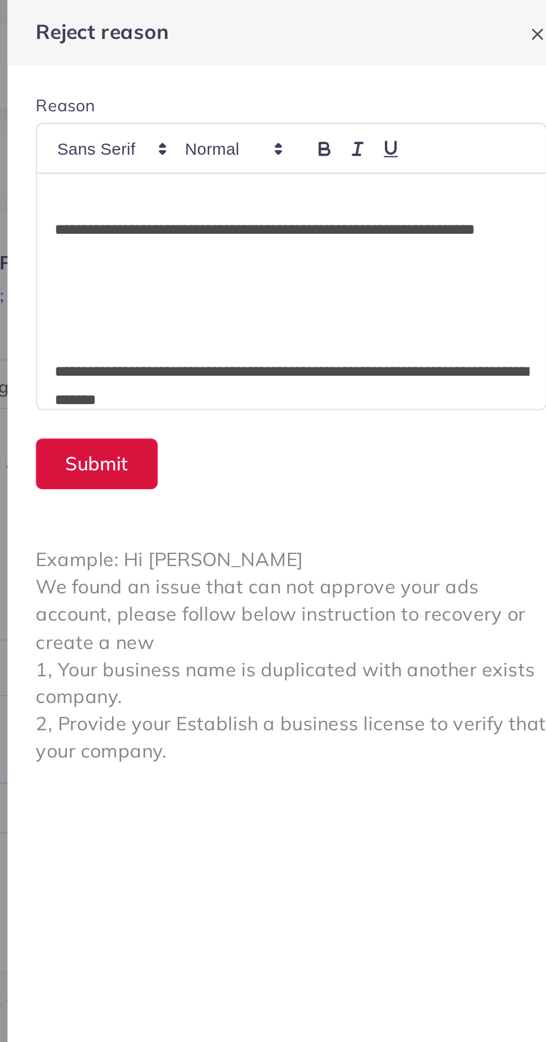
click at [322, 221] on button "Submit" at bounding box center [320, 219] width 57 height 24
click at [316, 220] on button "Submit" at bounding box center [320, 219] width 57 height 24
click at [315, 216] on form "**********" at bounding box center [411, 137] width 267 height 213
